Goal: Task Accomplishment & Management: Manage account settings

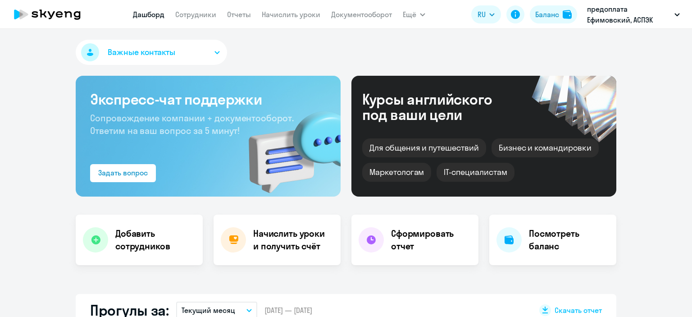
select select "30"
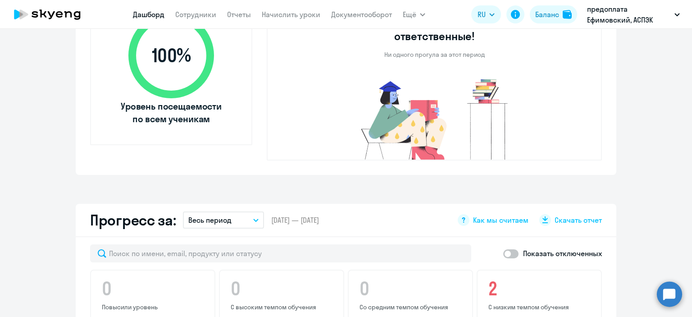
scroll to position [90, 0]
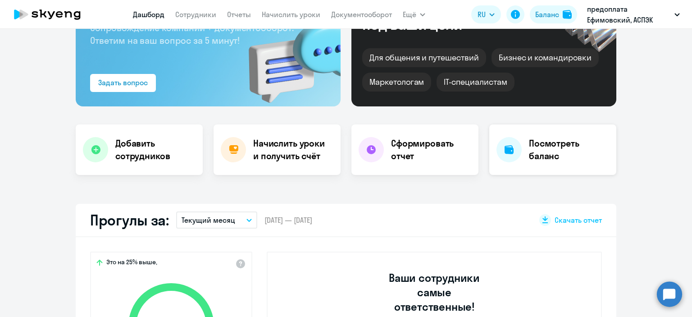
click at [571, 154] on h4 "Посмотреть баланс" at bounding box center [569, 149] width 80 height 25
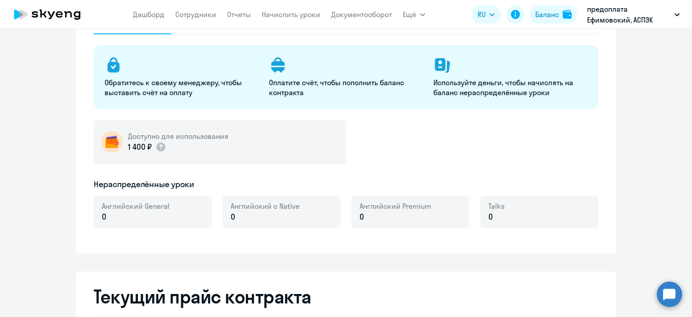
select select "english_adult_not_native_speaker"
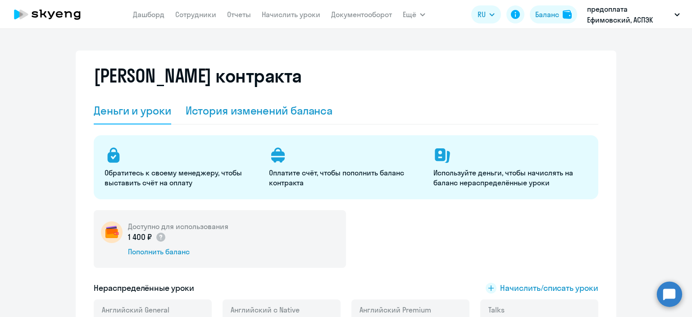
click at [241, 109] on div "История изменений баланса" at bounding box center [258, 110] width 147 height 14
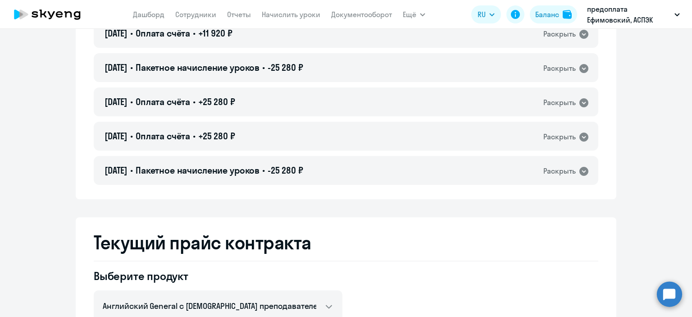
scroll to position [485, 0]
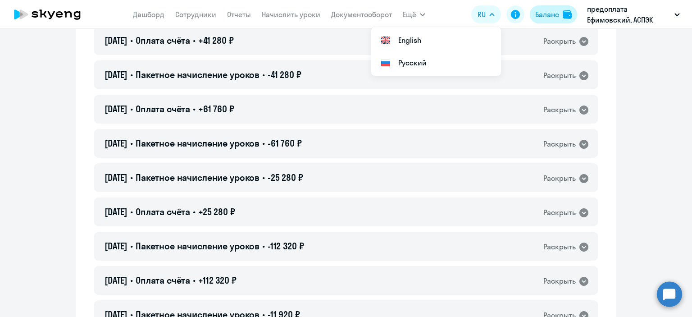
click at [549, 14] on div "Баланс" at bounding box center [547, 14] width 24 height 11
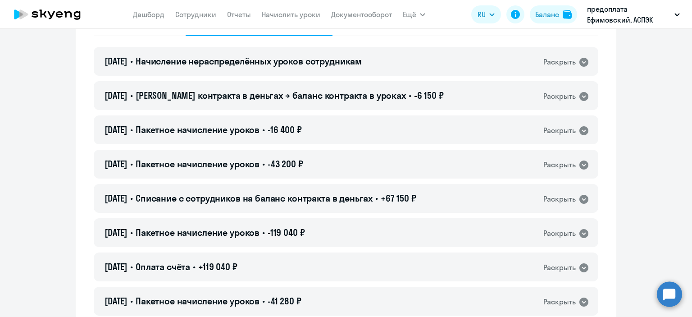
scroll to position [0, 0]
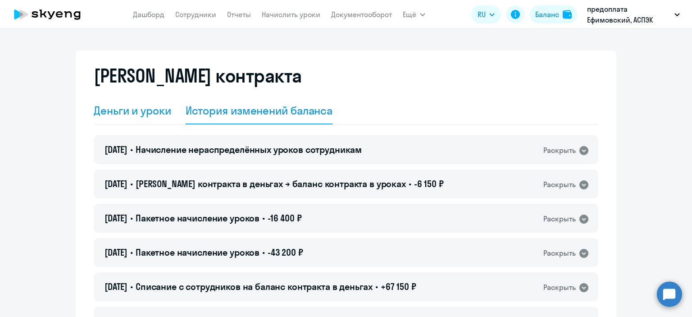
drag, startPoint x: 144, startPoint y: 111, endPoint x: 146, endPoint y: 107, distance: 4.9
click at [144, 111] on div "Деньги и уроки" at bounding box center [132, 110] width 77 height 14
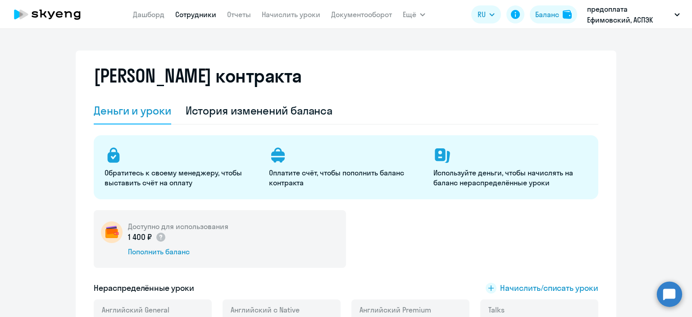
click at [183, 14] on link "Сотрудники" at bounding box center [195, 14] width 41 height 9
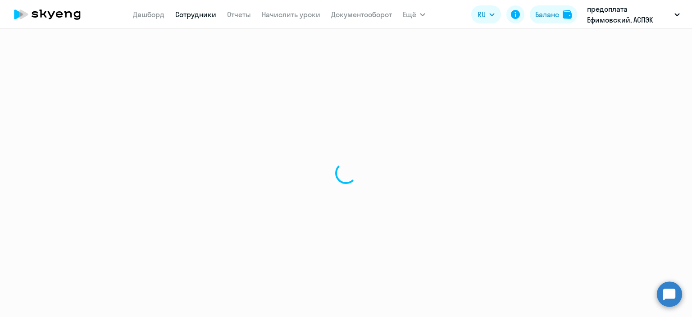
select select "30"
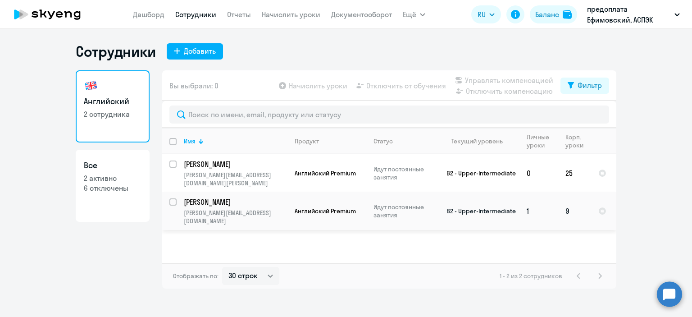
click at [259, 197] on p "[PERSON_NAME]" at bounding box center [235, 202] width 102 height 10
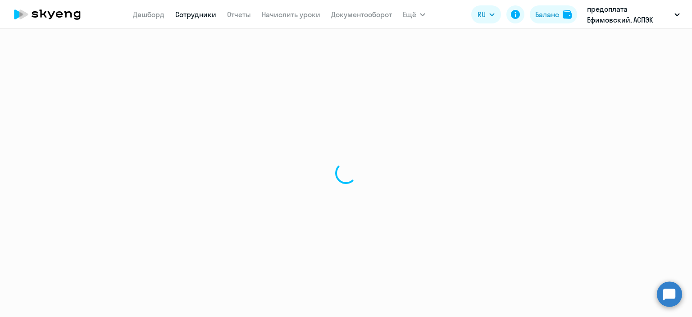
select select "english"
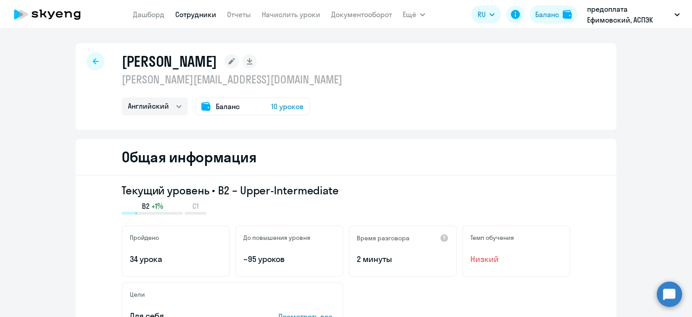
click at [288, 106] on span "10 уроков" at bounding box center [287, 106] width 32 height 11
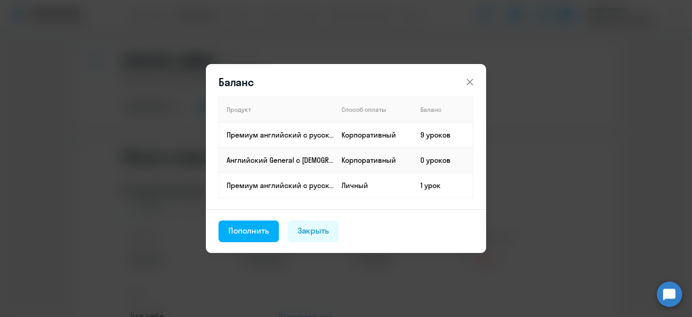
click at [467, 82] on icon at bounding box center [469, 82] width 11 height 11
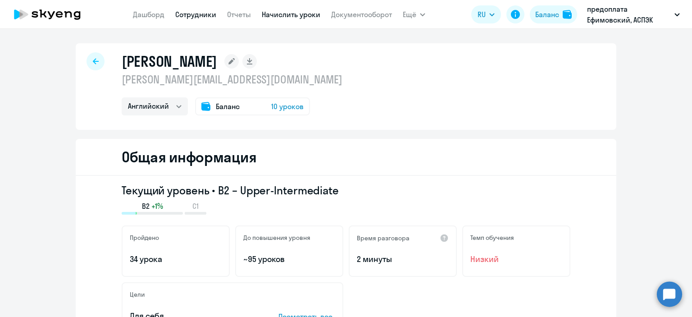
click at [299, 18] on link "Начислить уроки" at bounding box center [291, 14] width 59 height 9
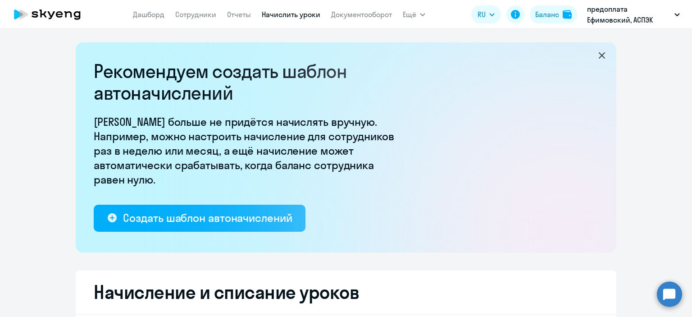
select select "10"
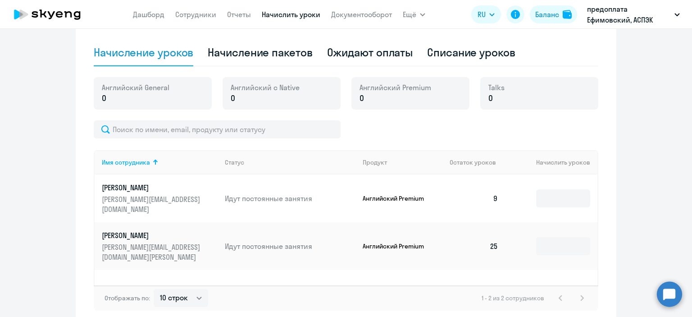
scroll to position [240, 0]
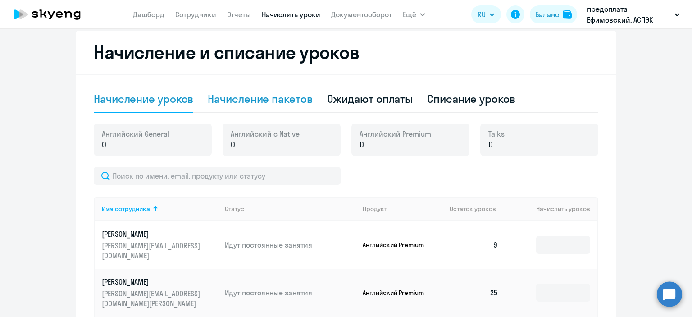
click at [253, 95] on div "Начисление пакетов" at bounding box center [260, 98] width 104 height 14
select select "10"
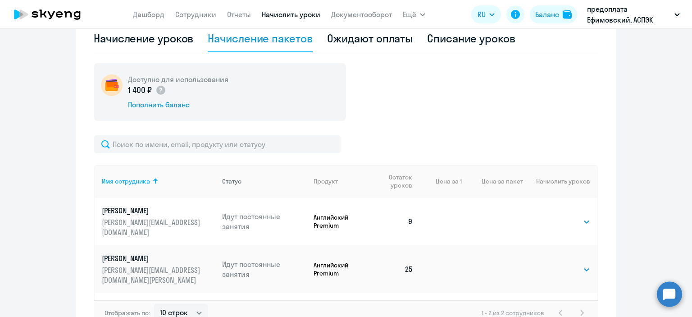
scroll to position [178, 0]
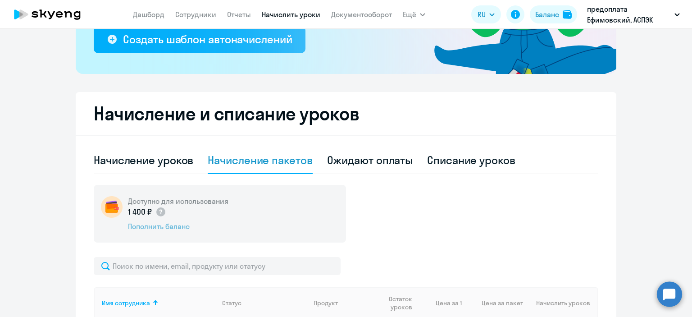
click at [166, 221] on div "Пополнить баланс" at bounding box center [178, 226] width 100 height 10
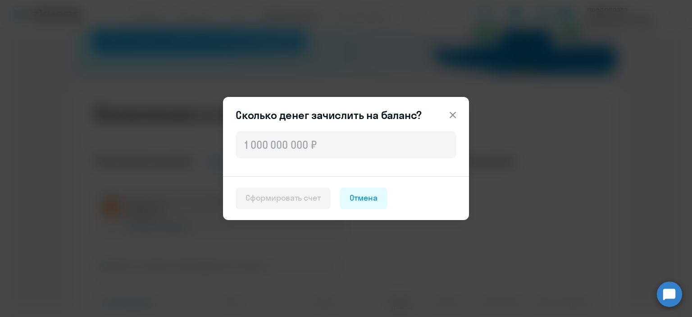
click at [452, 115] on icon at bounding box center [452, 114] width 11 height 11
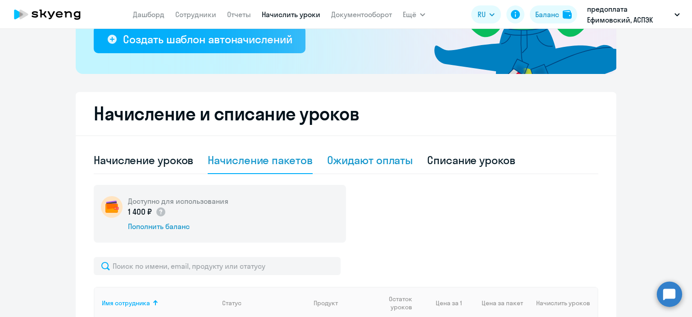
click at [375, 162] on div "Ожидают оплаты" at bounding box center [370, 160] width 86 height 14
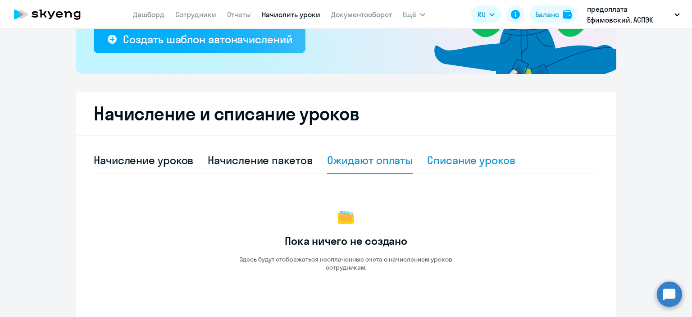
click at [479, 156] on div "Списание уроков" at bounding box center [471, 160] width 88 height 14
select select "10"
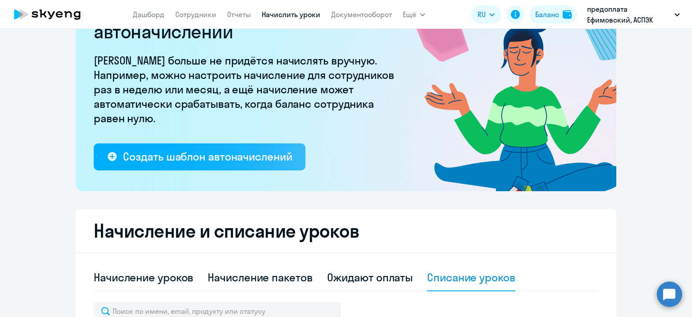
scroll to position [0, 0]
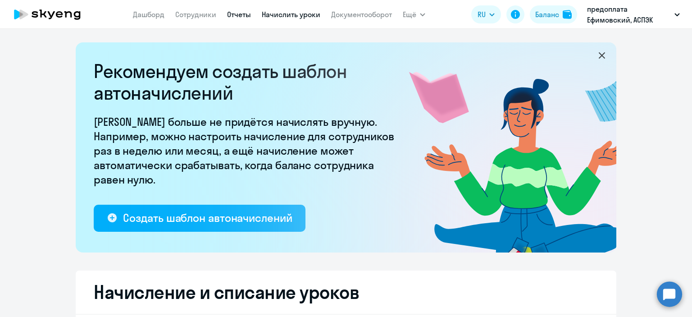
click at [239, 12] on link "Отчеты" at bounding box center [239, 14] width 24 height 9
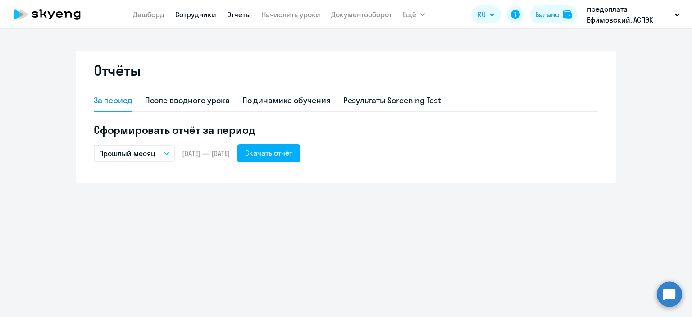
click at [187, 14] on link "Сотрудники" at bounding box center [195, 14] width 41 height 9
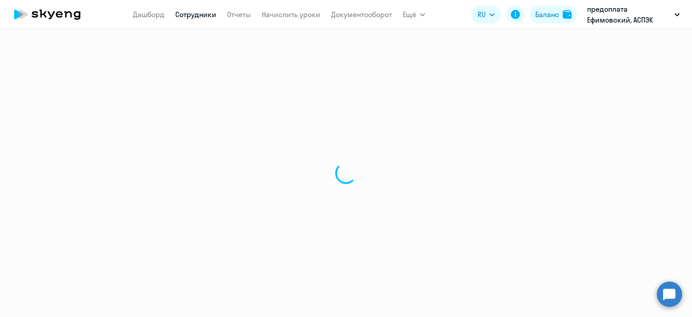
select select "30"
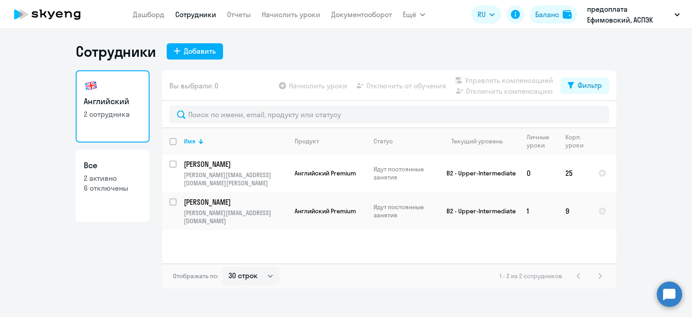
click at [636, 160] on ng-component "Сотрудники Добавить Английский 2 сотрудника Все 2 активно 6 отключены Вы выбрал…" at bounding box center [346, 165] width 692 height 246
click at [549, 19] on div "Баланс" at bounding box center [547, 14] width 24 height 11
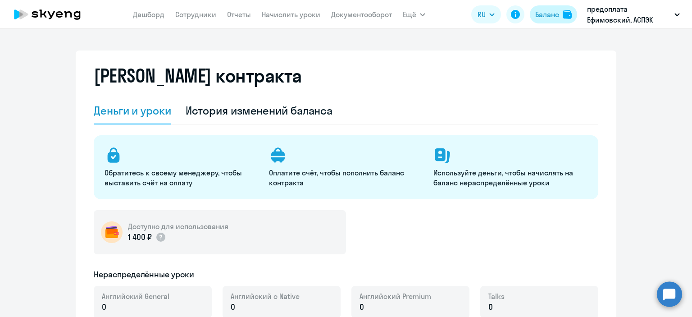
select select "english_adult_not_native_speaker"
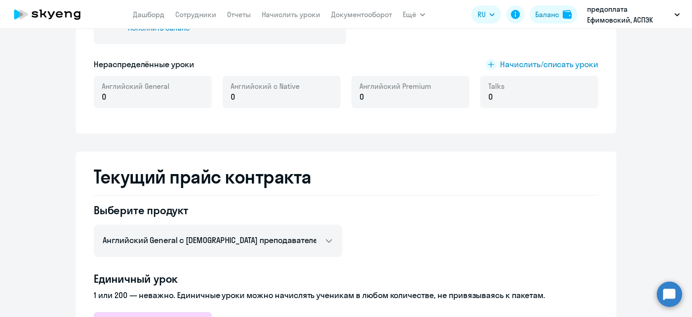
scroll to position [225, 0]
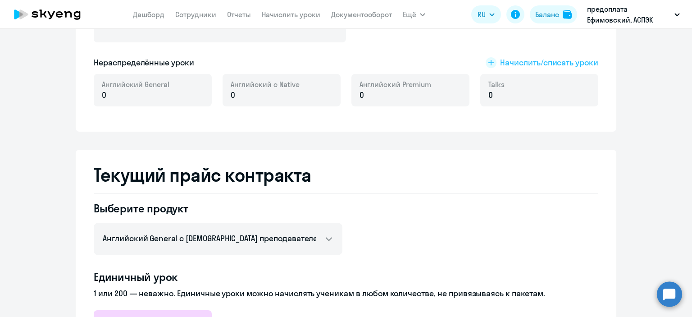
click at [527, 63] on span "Начислить/списать уроки" at bounding box center [549, 63] width 98 height 12
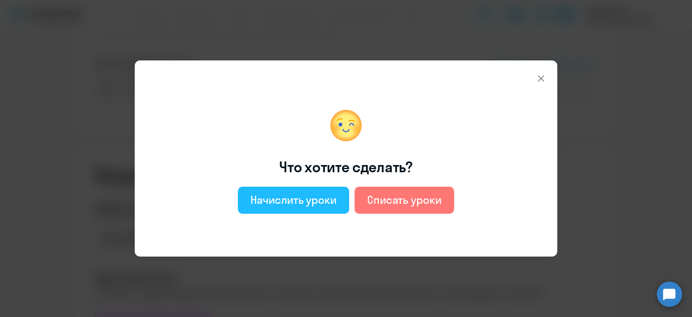
click at [278, 204] on div "Начислить уроки" at bounding box center [293, 199] width 86 height 14
select select "english_adult_not_native_speaker"
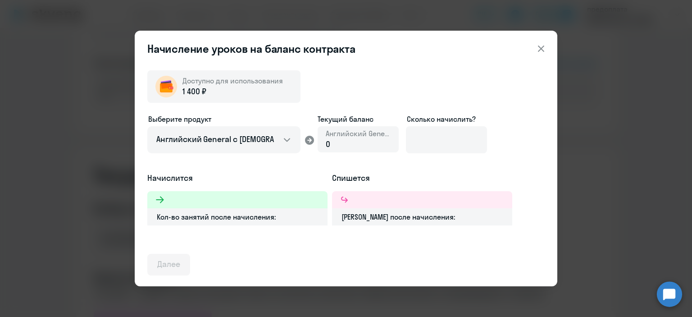
click at [539, 52] on icon at bounding box center [540, 48] width 11 height 11
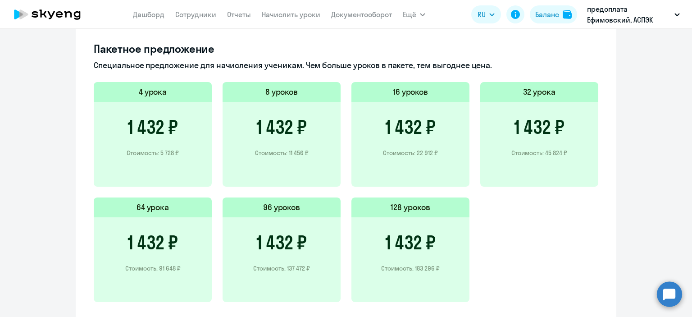
scroll to position [630, 0]
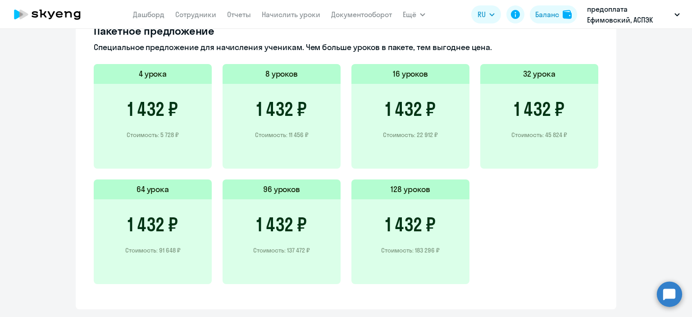
click at [415, 248] on p "Стоимость: 183 296 ₽" at bounding box center [410, 250] width 59 height 8
click at [409, 224] on h3 "1 432 ₽" at bounding box center [410, 224] width 50 height 22
click at [411, 193] on h5 "128 уроков" at bounding box center [410, 189] width 40 height 12
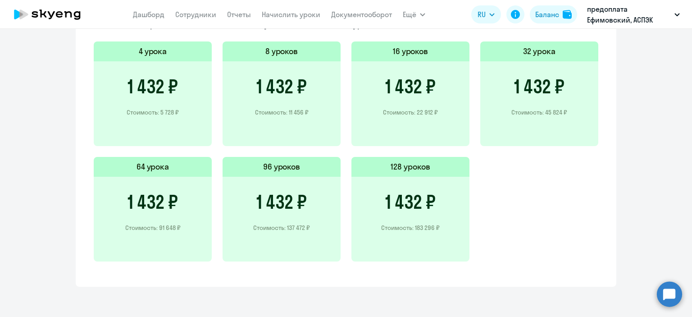
scroll to position [428, 0]
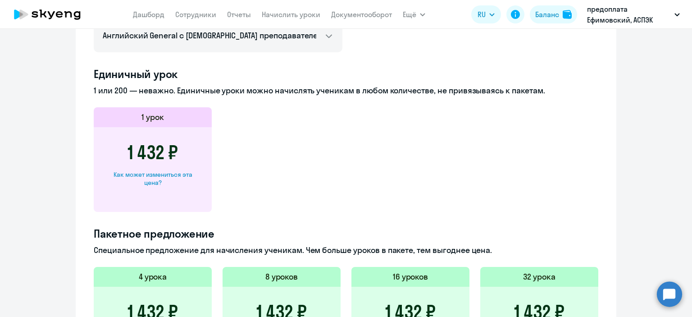
click at [153, 174] on div "Как может измениться эта цена?" at bounding box center [152, 178] width 89 height 16
select select "english_adult_not_native_speaker"
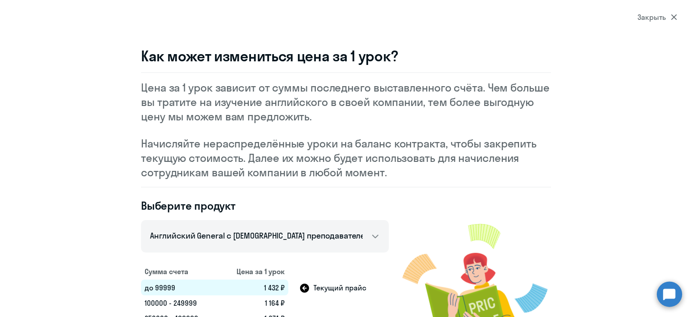
scroll to position [0, 0]
select select "30"
select select "10"
select select "english"
click at [674, 19] on icon at bounding box center [673, 17] width 6 height 6
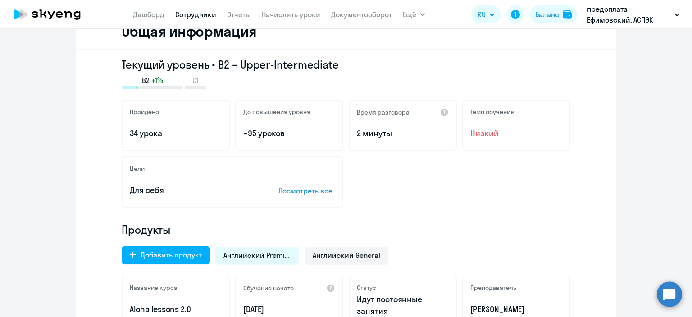
scroll to position [225, 0]
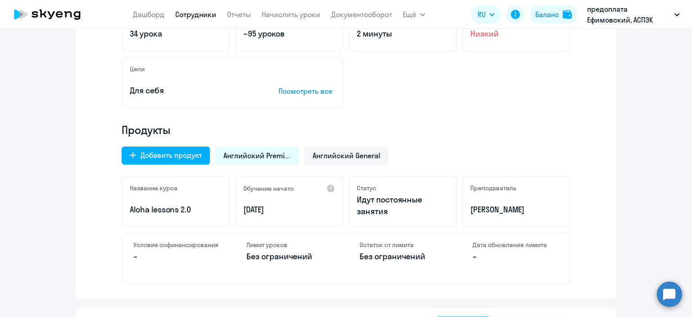
click at [263, 149] on div "Английский Premium" at bounding box center [257, 156] width 84 height 18
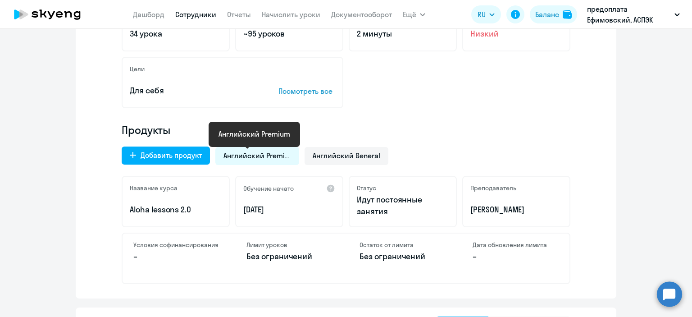
click at [264, 158] on span "Английский Premium" at bounding box center [257, 155] width 68 height 10
click at [262, 156] on span "Английский Premium" at bounding box center [257, 155] width 68 height 10
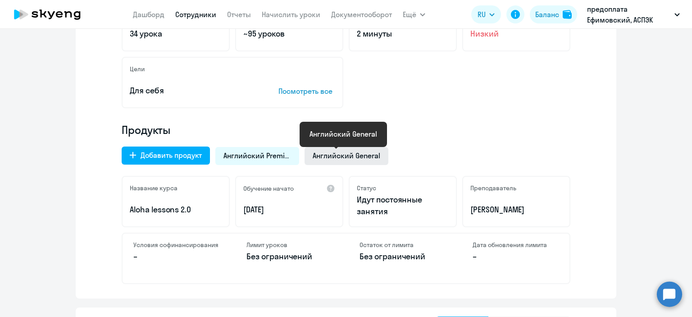
click at [358, 159] on span "Английский General" at bounding box center [346, 155] width 68 height 10
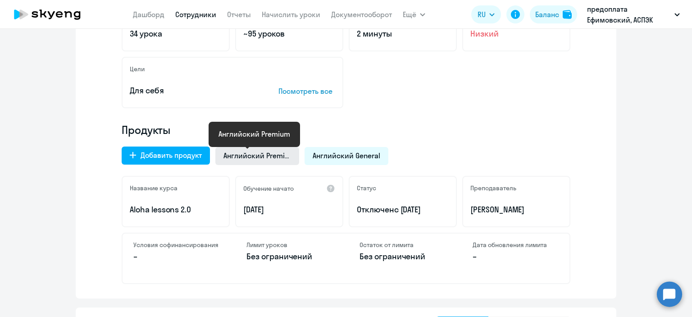
click at [261, 158] on span "Английский Premium" at bounding box center [257, 155] width 68 height 10
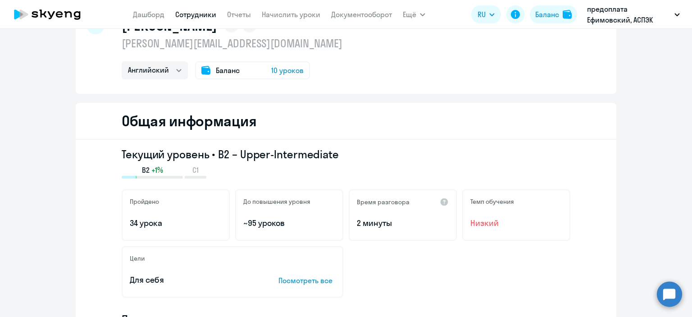
scroll to position [0, 0]
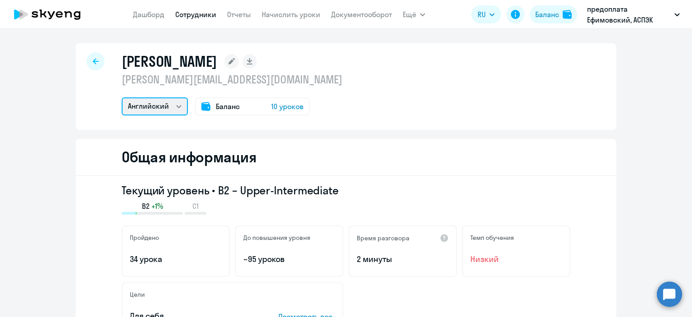
click at [177, 104] on select "Английский Остальные" at bounding box center [155, 106] width 66 height 18
drag, startPoint x: 360, startPoint y: 63, endPoint x: 392, endPoint y: 149, distance: 92.3
click at [396, 63] on div "[PERSON_NAME] [PERSON_NAME][EMAIL_ADDRESS][DOMAIN_NAME] [DEMOGRAPHIC_DATA] Оста…" at bounding box center [346, 86] width 540 height 86
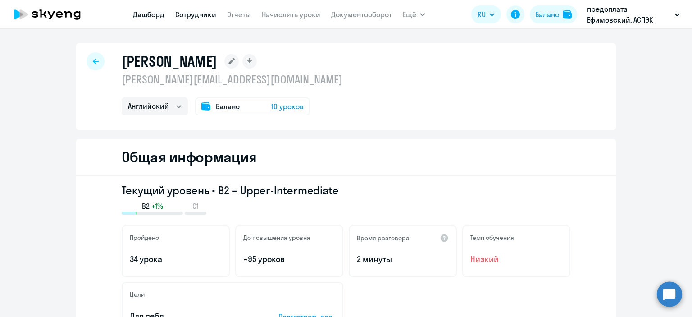
click at [156, 17] on link "Дашборд" at bounding box center [149, 14] width 32 height 9
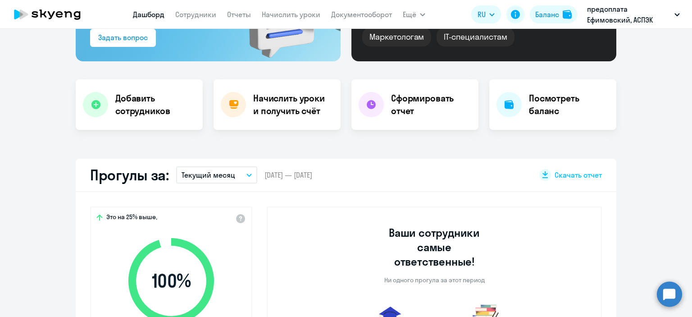
select select "30"
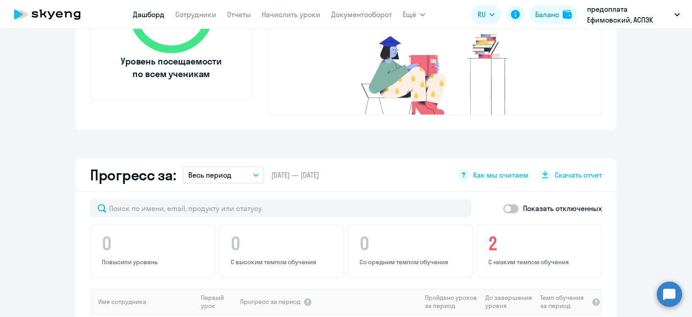
scroll to position [540, 0]
